Goal: Task Accomplishment & Management: Complete application form

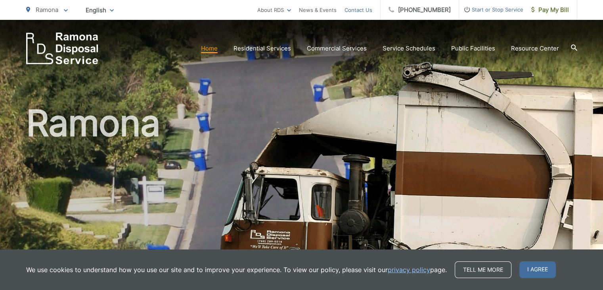
click at [373, 11] on link "Contact Us" at bounding box center [359, 10] width 28 height 10
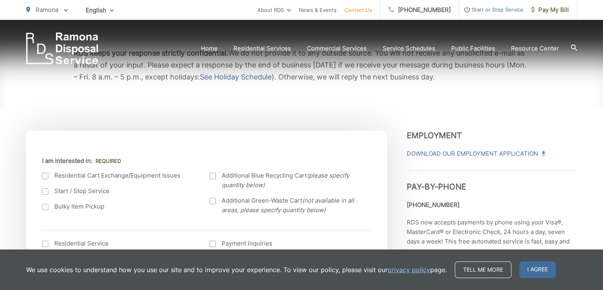
scroll to position [198, 0]
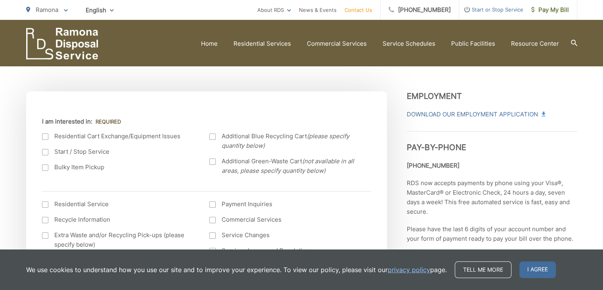
click at [47, 170] on div at bounding box center [45, 167] width 6 height 6
click at [0, 0] on input "Bulky Item Pickup" at bounding box center [0, 0] width 0 height 0
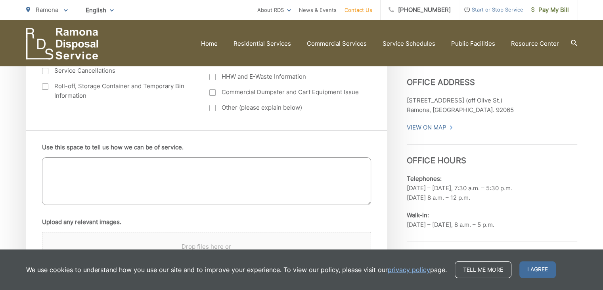
scroll to position [397, 0]
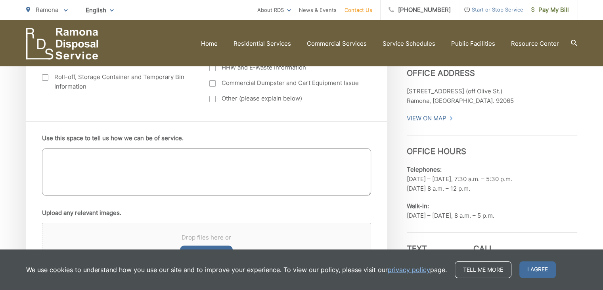
click at [146, 177] on textarea "Use this space to tell us how we can be of service." at bounding box center [206, 172] width 329 height 48
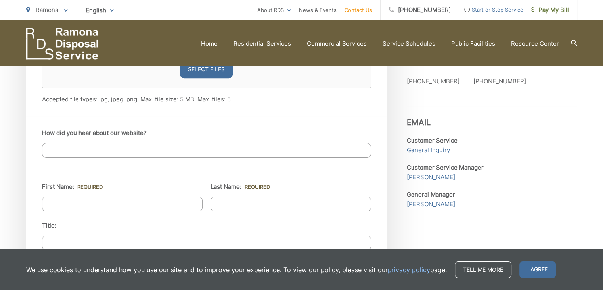
scroll to position [595, 0]
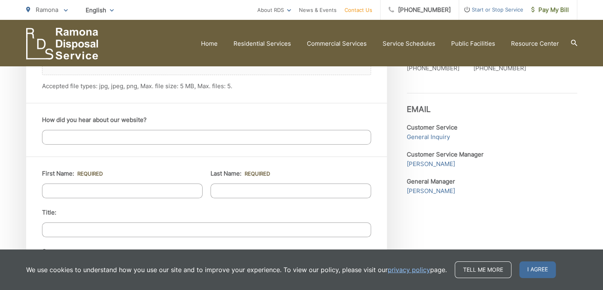
type textarea "We need a mattress picked up."
click at [106, 190] on input "First Name: *" at bounding box center [122, 190] width 161 height 15
type input "Hillary"
type input "Klein"
type input "780 Elm Street"
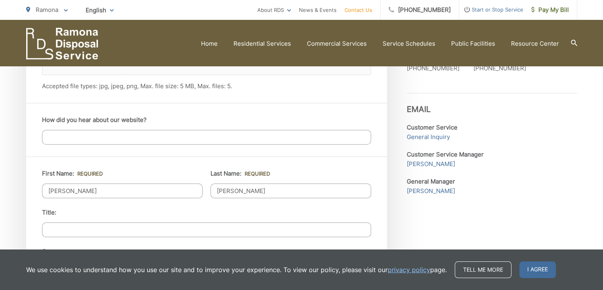
type input "RAMONA"
type input "92065"
type input "9493713381"
type input "hillaryrklein@gmail.com"
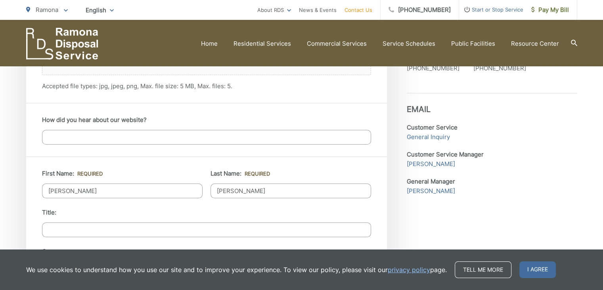
type input "(949) 371-3381"
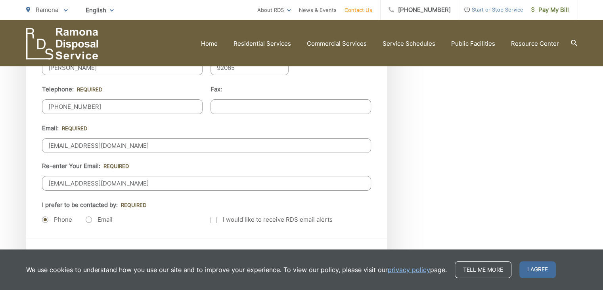
scroll to position [952, 0]
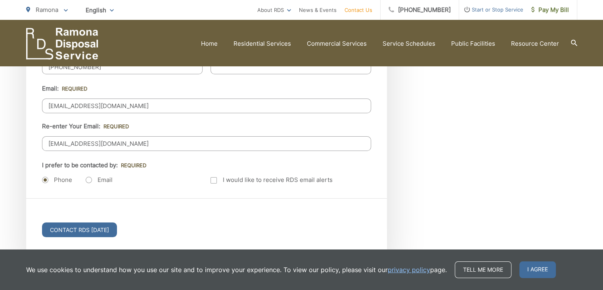
click at [87, 179] on label "Email" at bounding box center [99, 180] width 27 height 8
radio input "true"
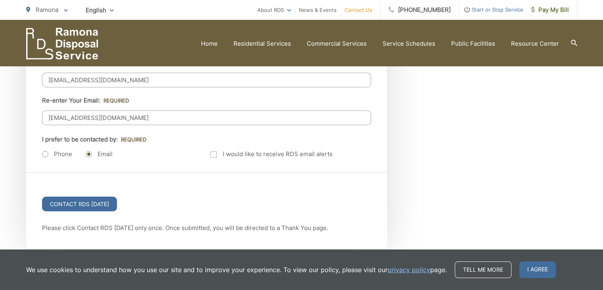
scroll to position [992, 0]
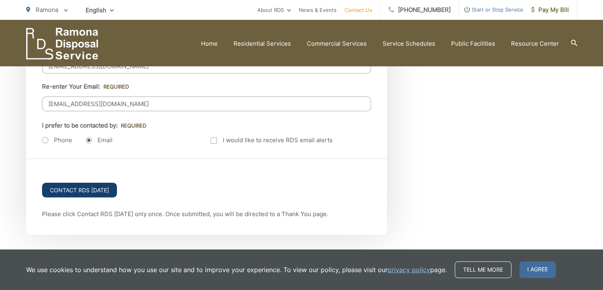
click at [85, 188] on input "Contact RDS Today" at bounding box center [79, 189] width 75 height 15
